Goal: Information Seeking & Learning: Learn about a topic

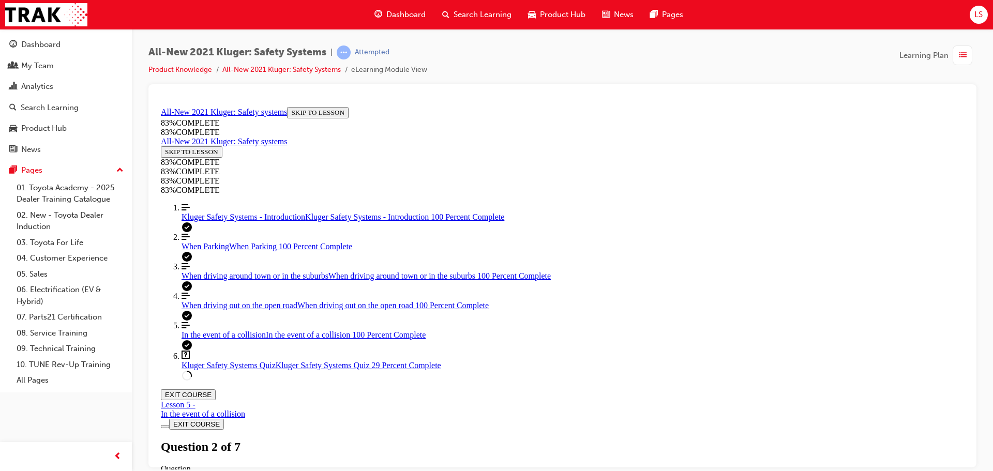
drag, startPoint x: 546, startPoint y: 303, endPoint x: 550, endPoint y: 357, distance: 53.9
drag, startPoint x: 564, startPoint y: 232, endPoint x: 593, endPoint y: 231, distance: 29.0
drag, startPoint x: 539, startPoint y: 287, endPoint x: 569, endPoint y: 293, distance: 30.5
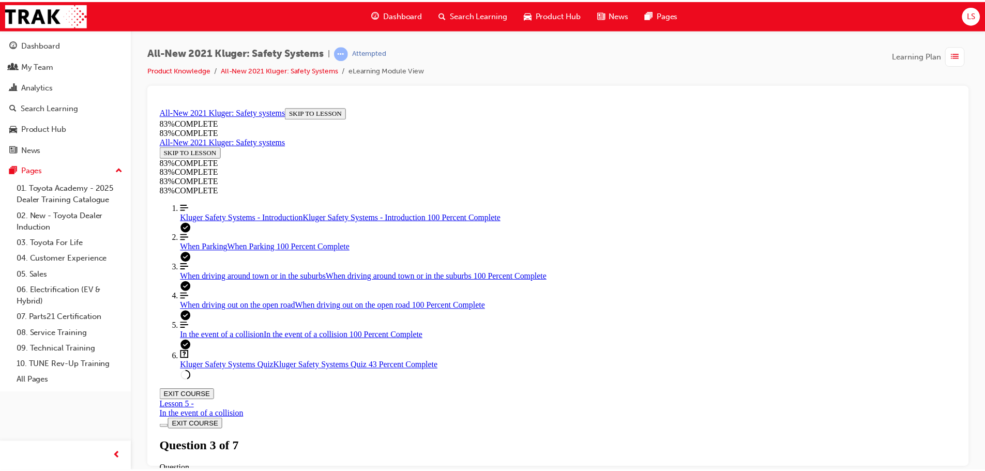
scroll to position [245, 0]
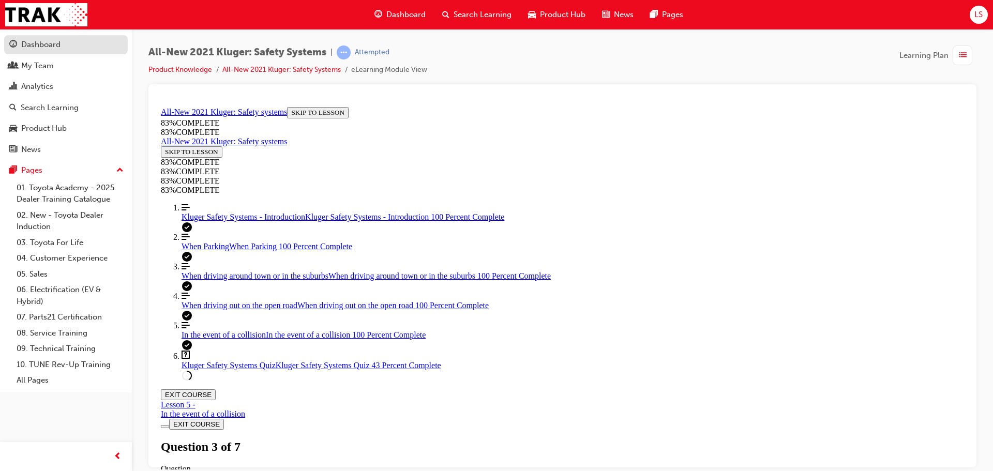
click at [48, 47] on div "Dashboard" at bounding box center [40, 45] width 39 height 12
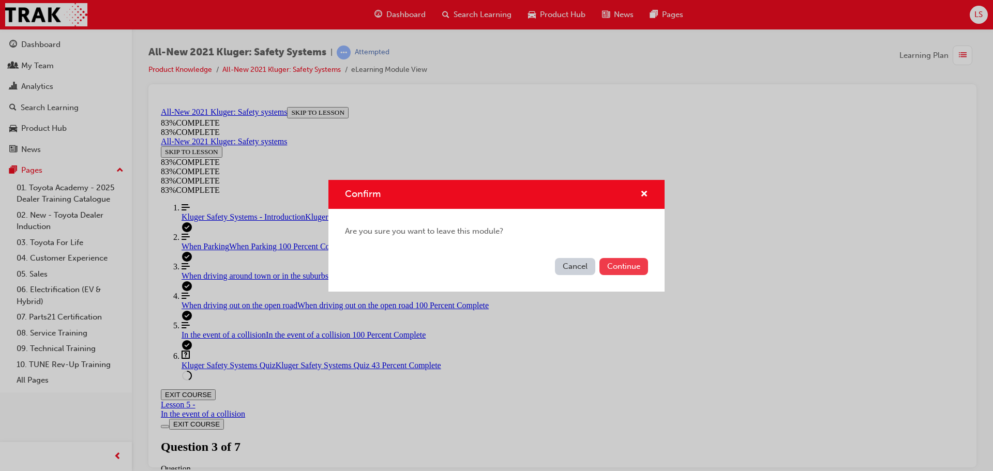
click at [617, 266] on button "Continue" at bounding box center [623, 266] width 49 height 17
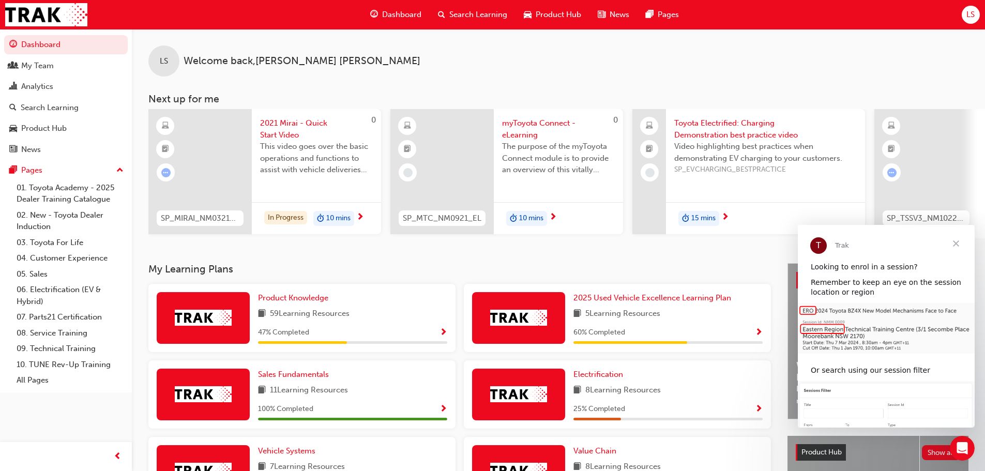
click at [956, 242] on span "Close" at bounding box center [955, 243] width 37 height 37
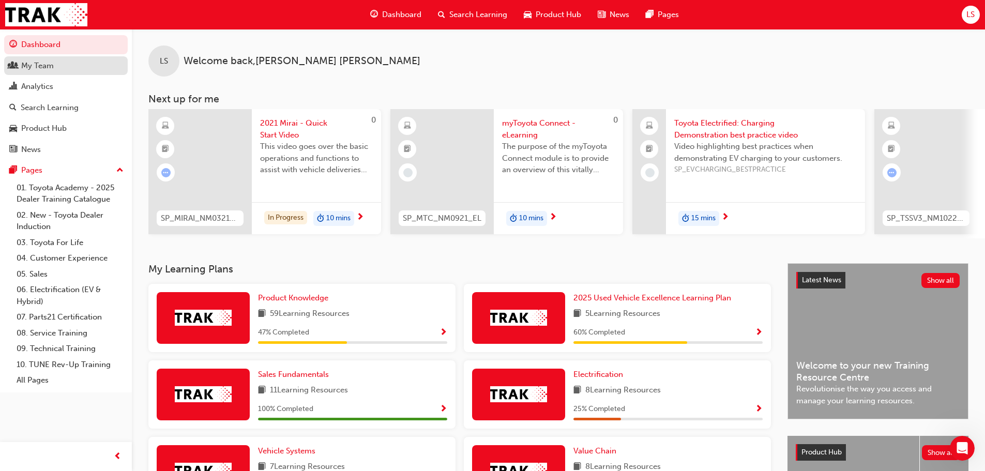
click at [35, 67] on div "My Team" at bounding box center [37, 66] width 33 height 12
